Goal: Information Seeking & Learning: Learn about a topic

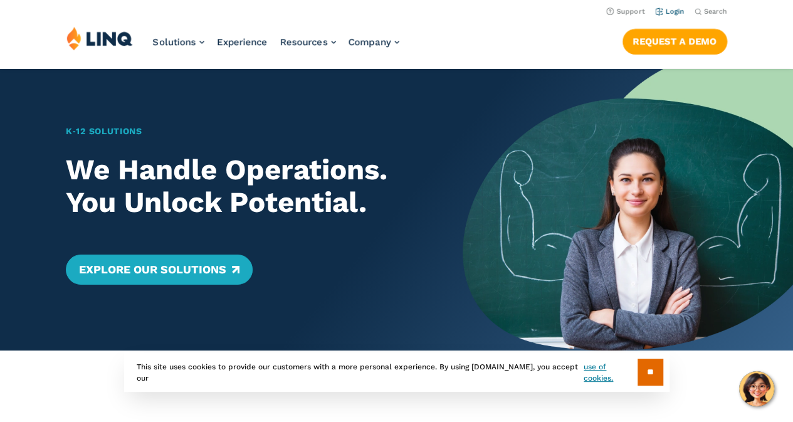
click at [669, 11] on link "Login" at bounding box center [669, 12] width 29 height 8
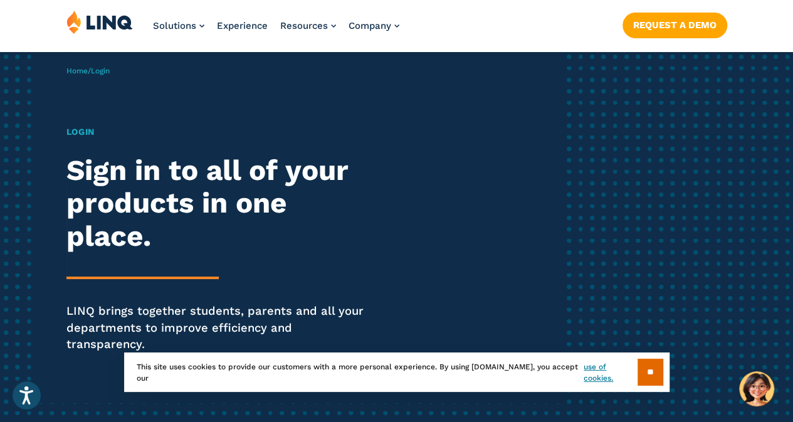
scroll to position [314, 0]
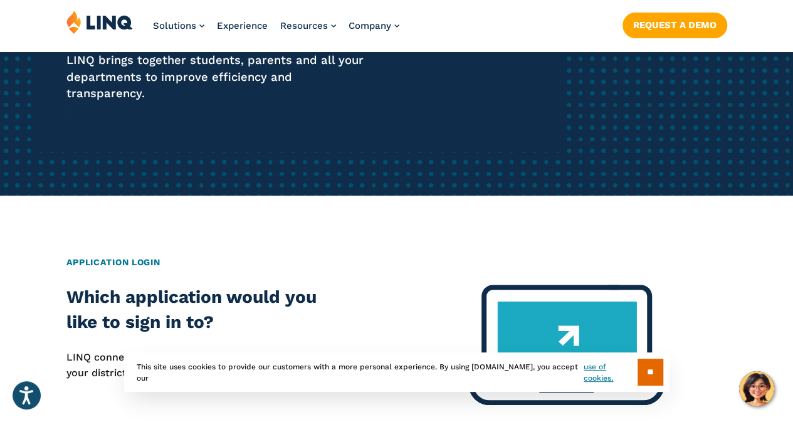
click at [113, 23] on img at bounding box center [99, 22] width 66 height 24
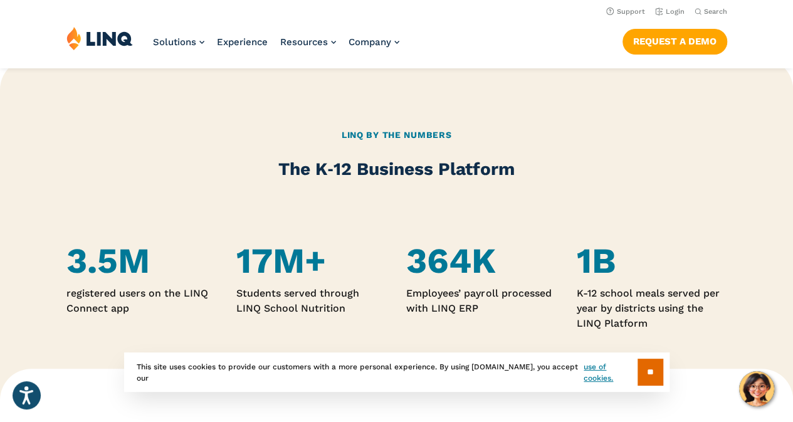
scroll to position [567, 0]
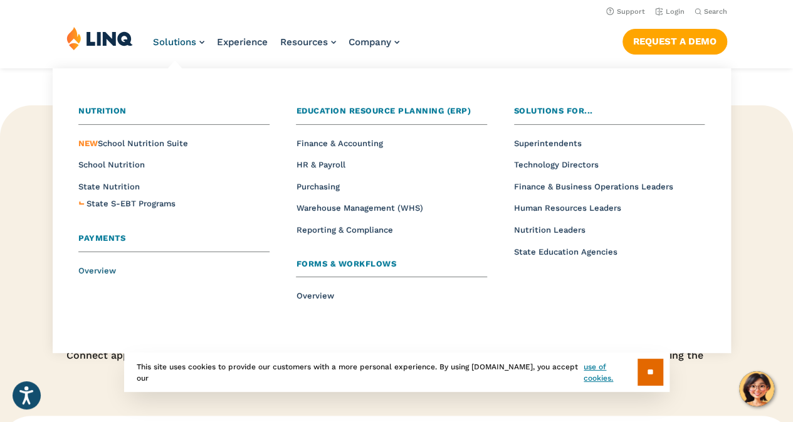
click at [98, 268] on span "Overview" at bounding box center [97, 270] width 38 height 9
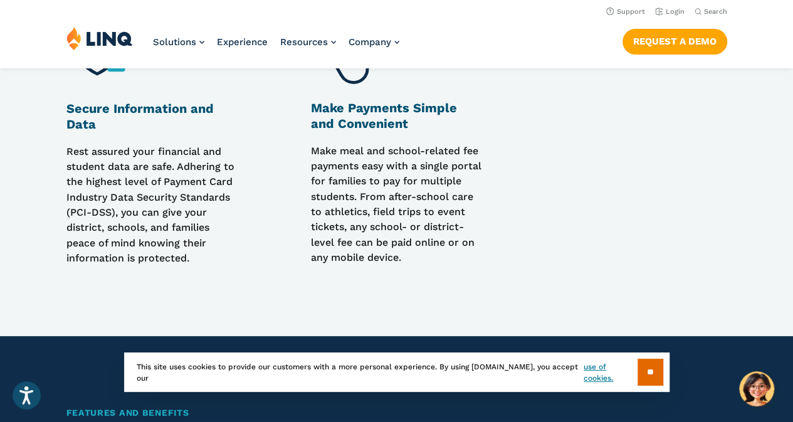
scroll to position [1129, 0]
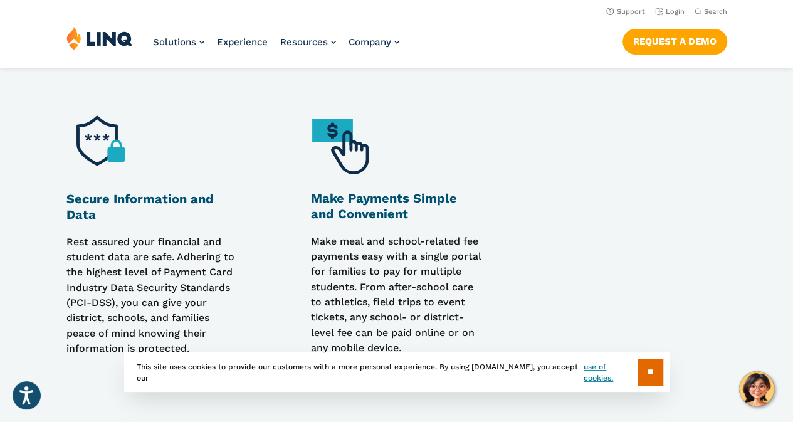
click at [356, 208] on h3 "Make Payments Simple and Convenient" at bounding box center [396, 207] width 171 height 32
click at [382, 223] on h3 "Make Payments Simple and Convenient" at bounding box center [396, 207] width 171 height 32
click at [339, 127] on img at bounding box center [346, 145] width 71 height 71
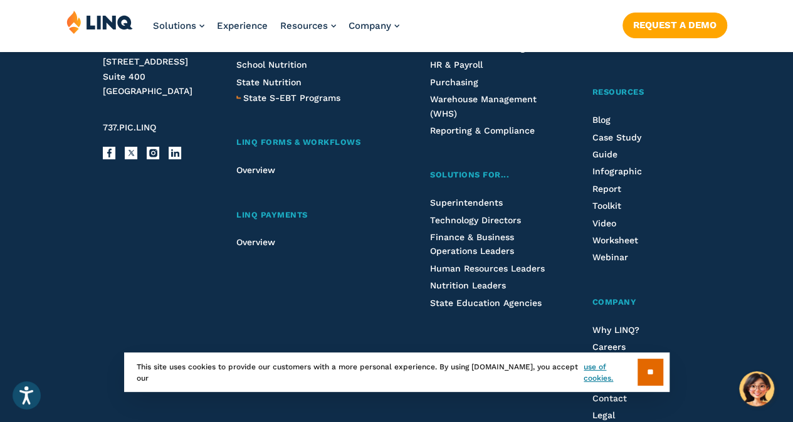
scroll to position [3261, 0]
